Goal: Information Seeking & Learning: Check status

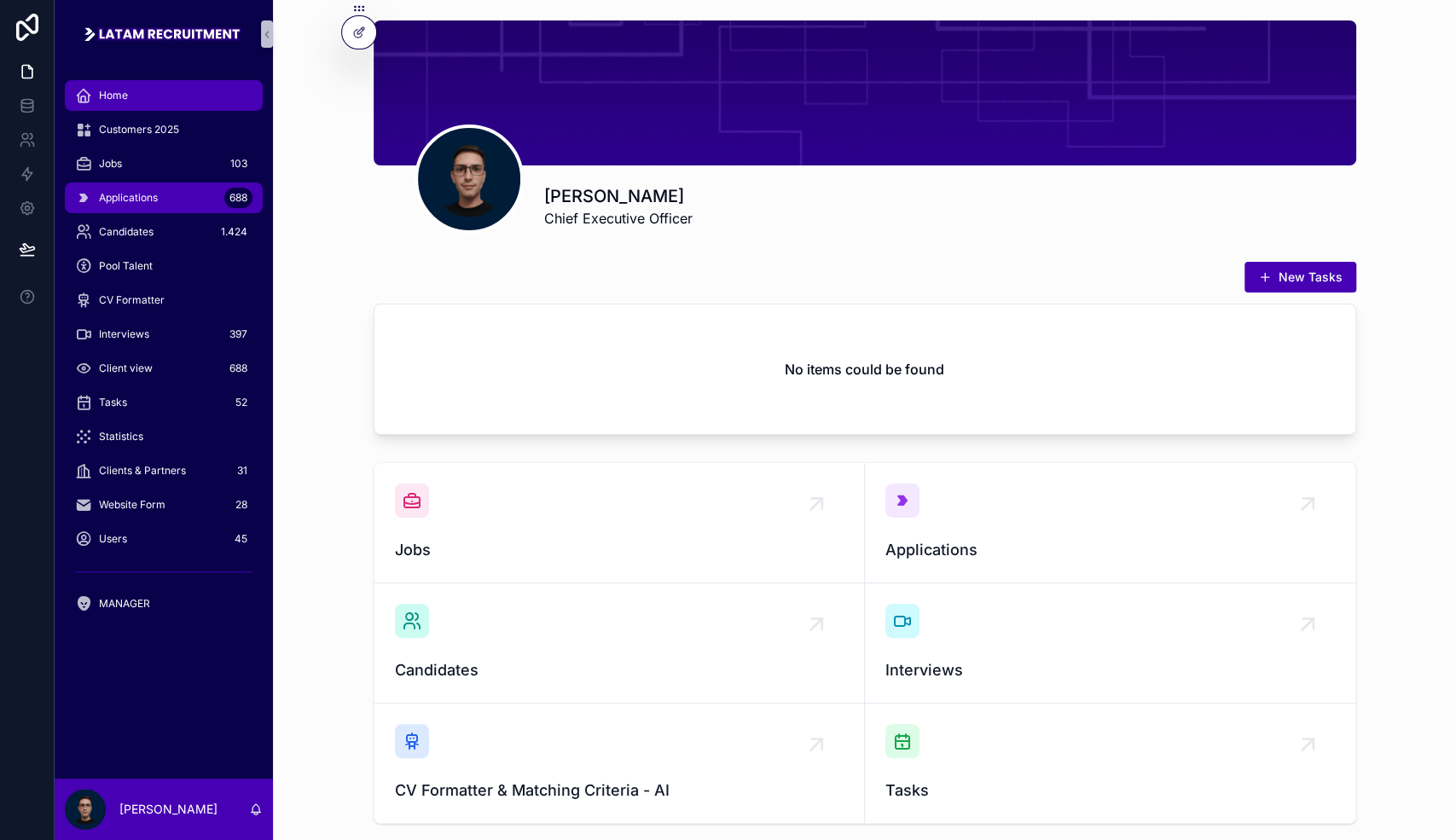
click at [113, 197] on span "Applications" at bounding box center [128, 198] width 59 height 14
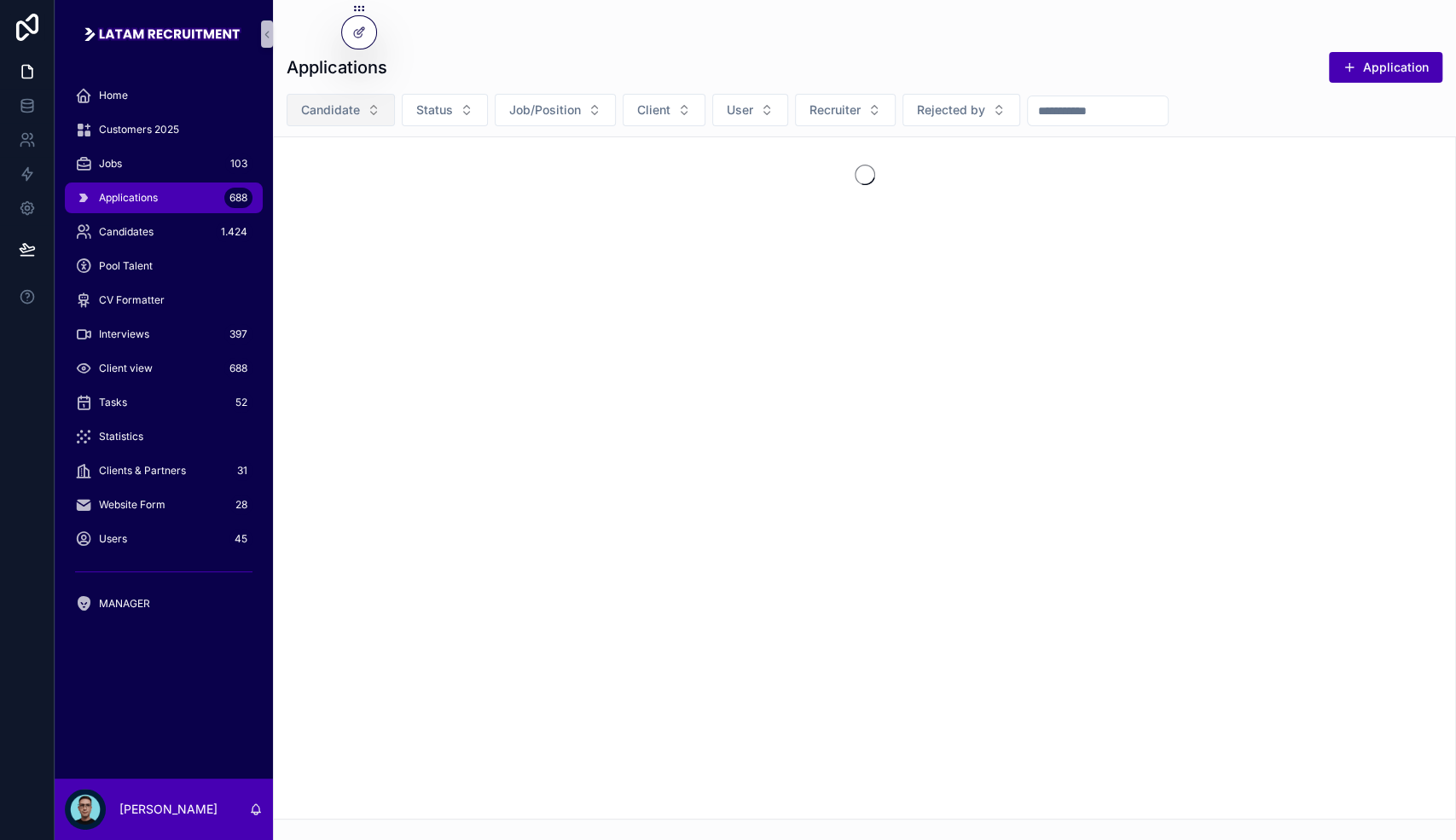
click at [337, 115] on span "Candidate" at bounding box center [330, 110] width 59 height 17
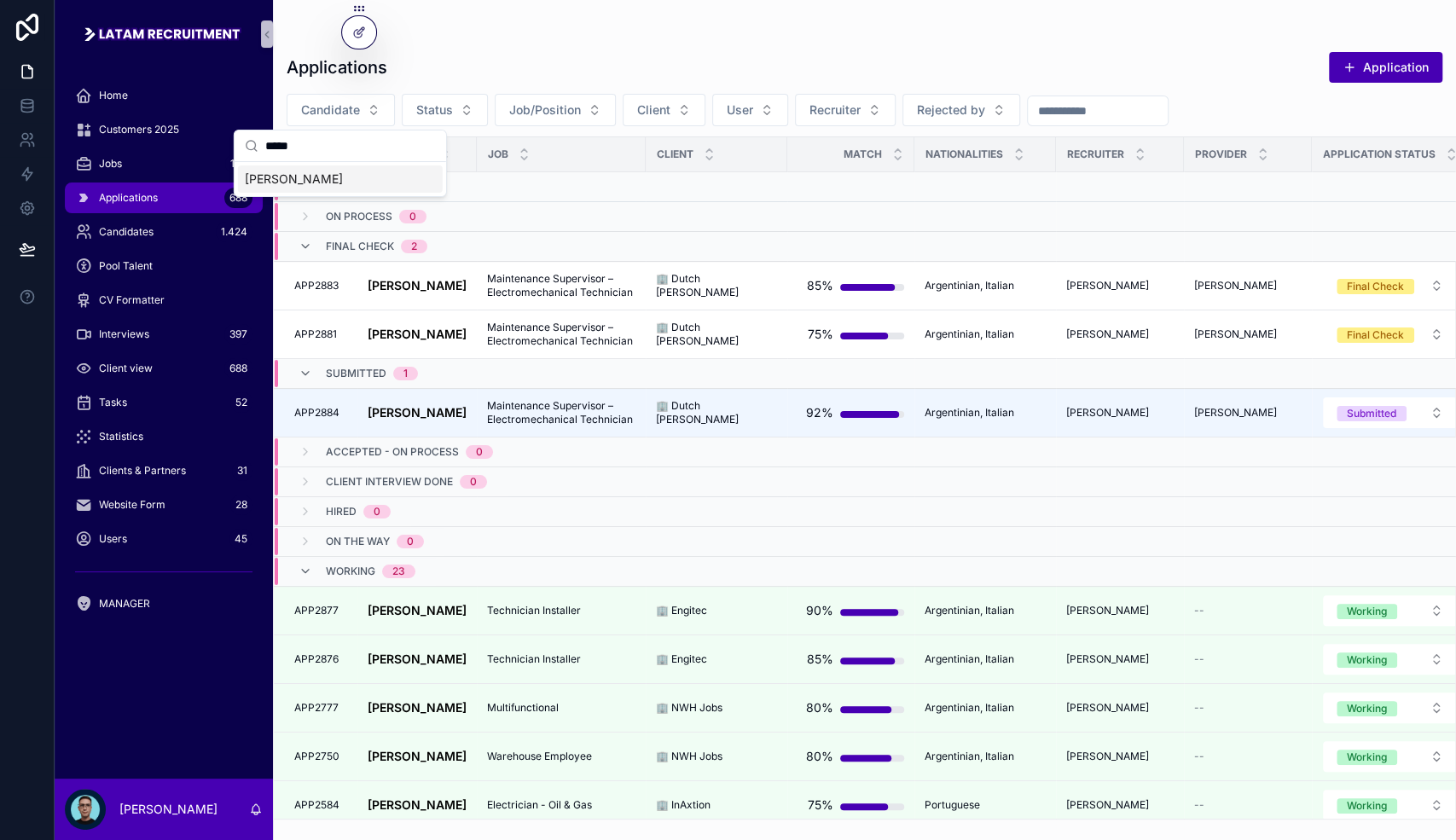
type input "*****"
click at [326, 176] on span "[PERSON_NAME]" at bounding box center [294, 179] width 98 height 17
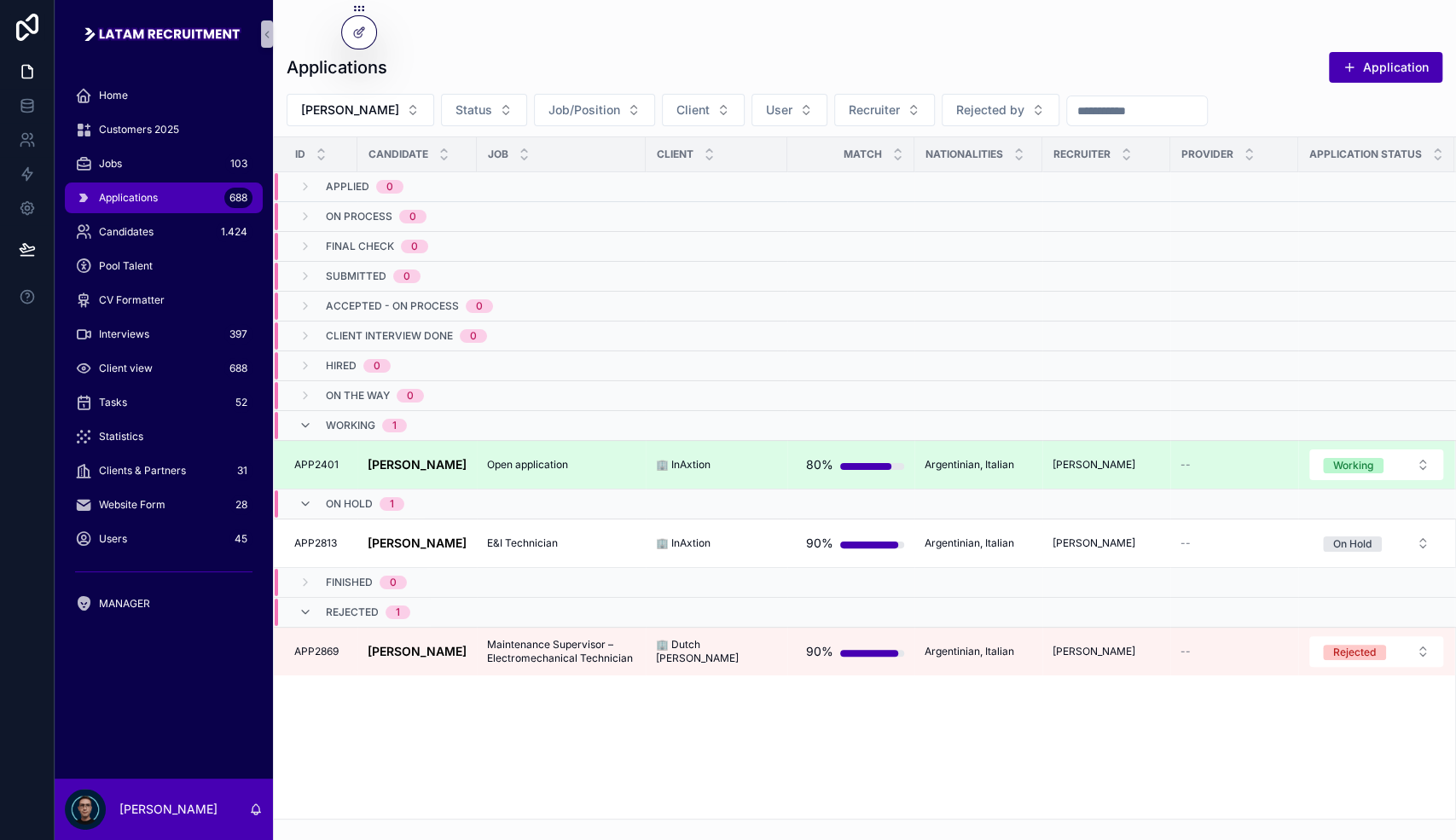
click at [492, 464] on span "Open application" at bounding box center [527, 465] width 81 height 14
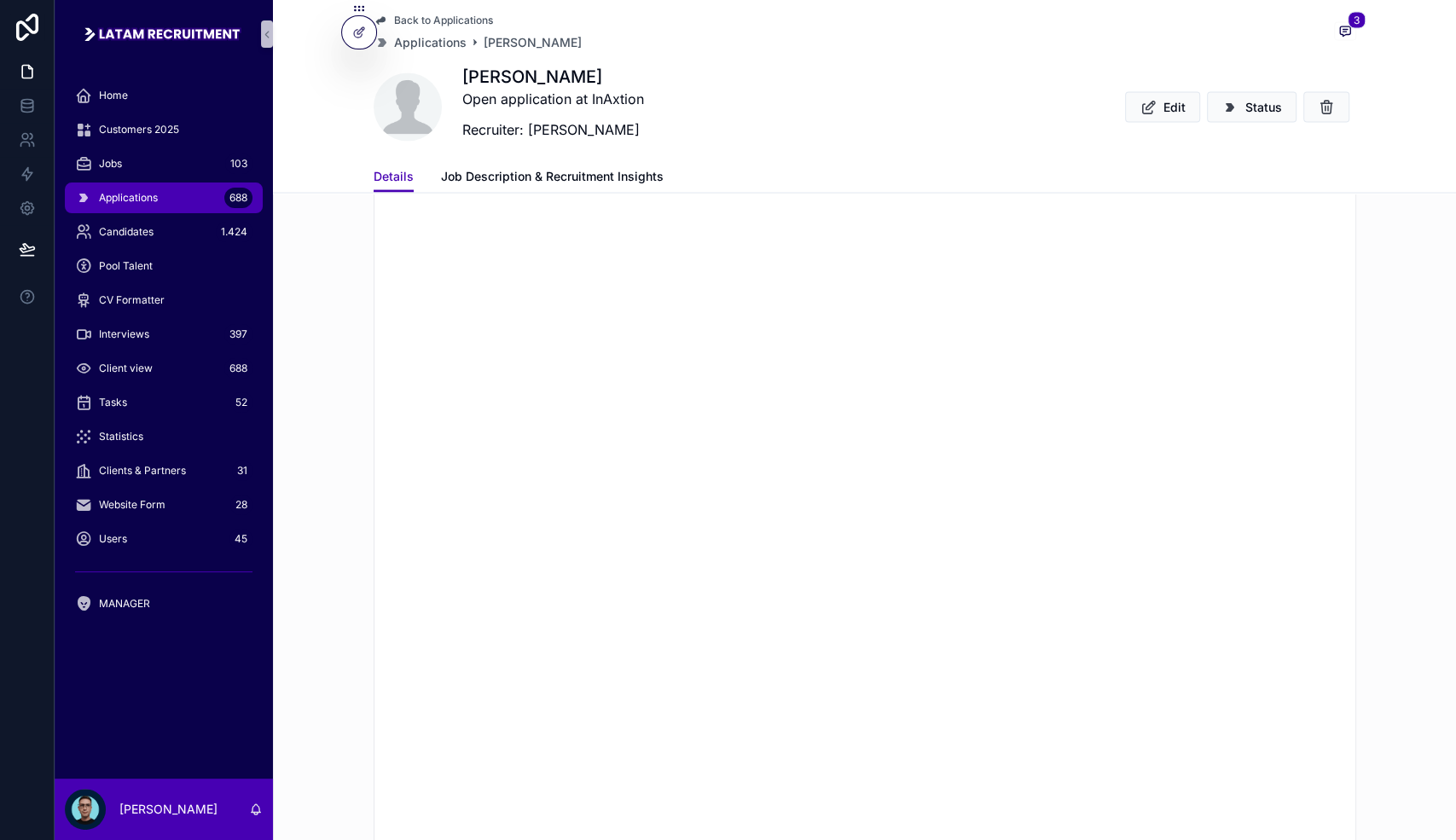
scroll to position [2205, 0]
